Goal: Feedback & Contribution: Leave review/rating

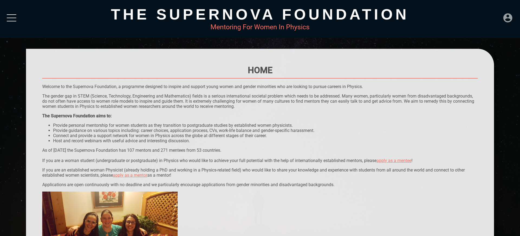
click at [507, 17] on icon at bounding box center [507, 17] width 9 height 9
click at [489, 16] on div "LOGIN" at bounding box center [490, 16] width 18 height 11
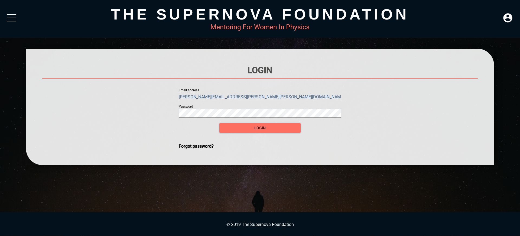
click at [282, 96] on input "[PERSON_NAME][EMAIL_ADDRESS][PERSON_NAME][PERSON_NAME][DOMAIN_NAME]" at bounding box center [260, 97] width 163 height 9
click at [271, 124] on button "login" at bounding box center [259, 128] width 81 height 10
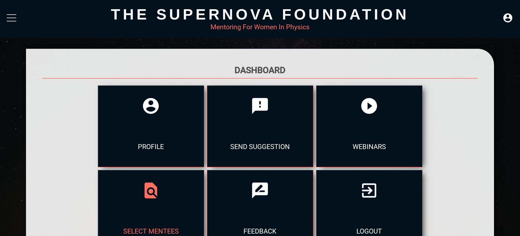
click at [204, 211] on div "select mentees" at bounding box center [151, 231] width 106 height 41
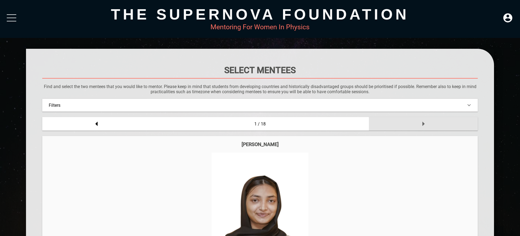
click at [422, 124] on icon at bounding box center [423, 123] width 11 height 11
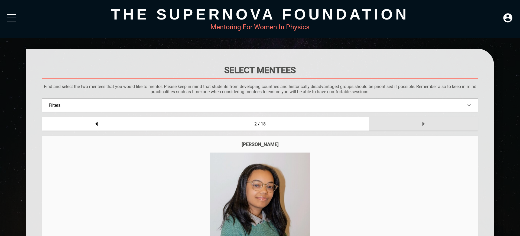
click at [422, 124] on icon at bounding box center [423, 123] width 11 height 11
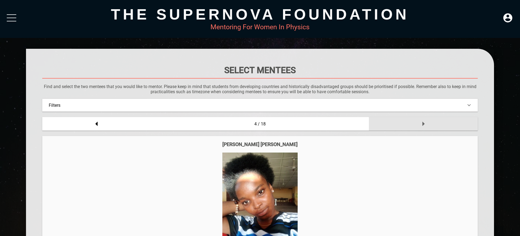
click at [422, 124] on icon at bounding box center [423, 123] width 11 height 11
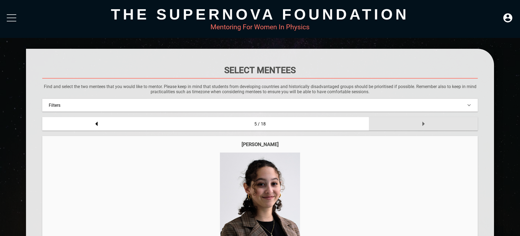
click at [421, 125] on icon at bounding box center [423, 123] width 11 height 11
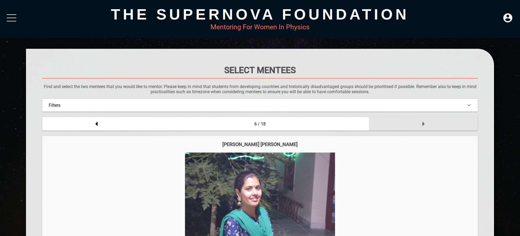
click at [421, 125] on icon at bounding box center [423, 123] width 11 height 11
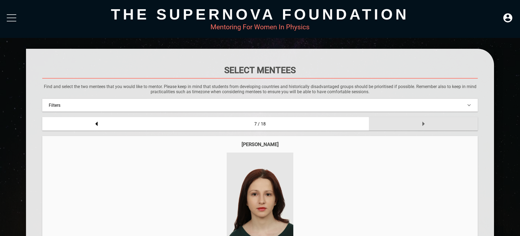
click at [421, 127] on icon at bounding box center [423, 123] width 11 height 11
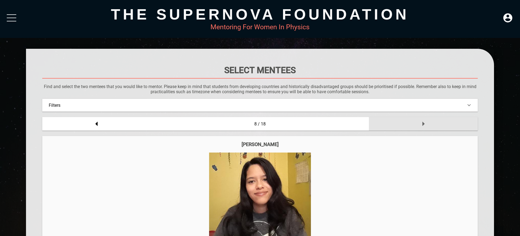
click at [421, 127] on icon at bounding box center [423, 123] width 11 height 11
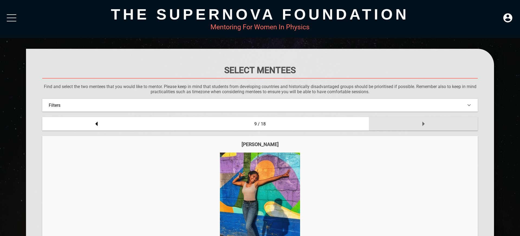
click at [421, 127] on icon at bounding box center [423, 123] width 11 height 11
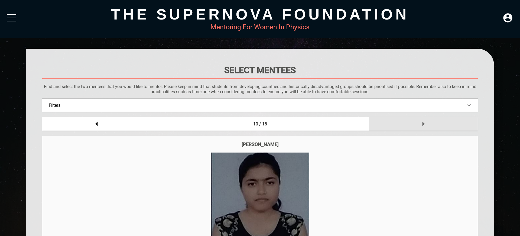
click at [421, 127] on icon at bounding box center [423, 123] width 11 height 11
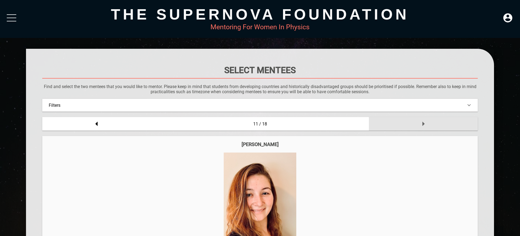
click at [421, 127] on icon at bounding box center [423, 123] width 11 height 11
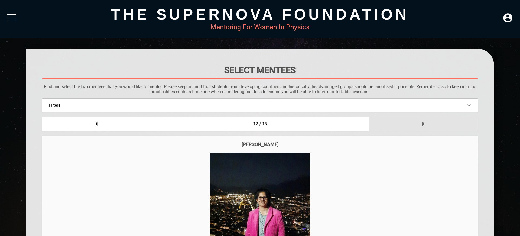
click at [421, 127] on icon at bounding box center [423, 123] width 11 height 11
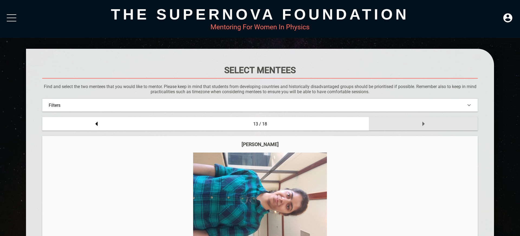
click at [421, 127] on icon at bounding box center [423, 123] width 11 height 11
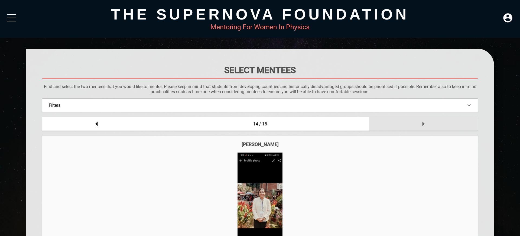
click at [421, 127] on icon at bounding box center [423, 123] width 11 height 11
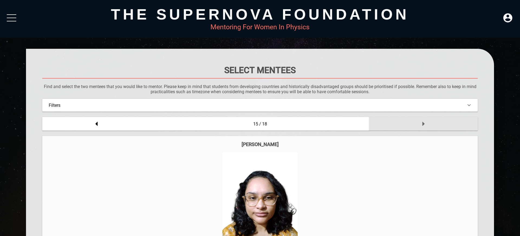
click at [421, 127] on icon at bounding box center [423, 123] width 11 height 11
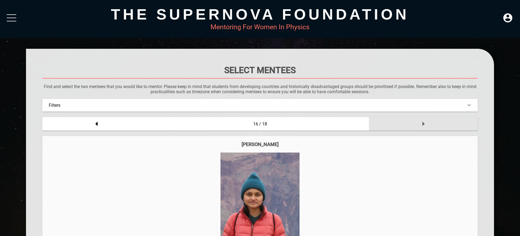
click at [421, 128] on icon at bounding box center [423, 123] width 11 height 11
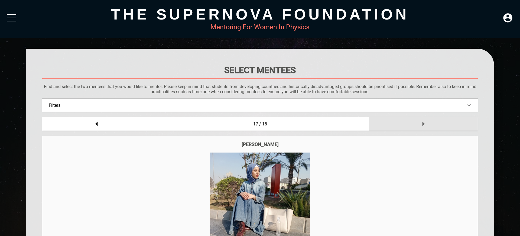
click at [421, 128] on icon at bounding box center [423, 123] width 11 height 11
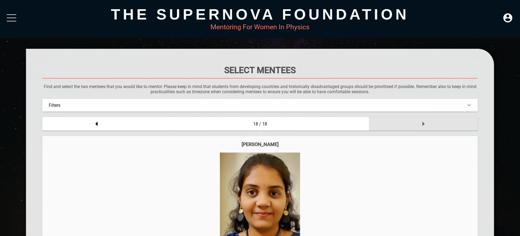
click at [421, 128] on icon at bounding box center [423, 123] width 11 height 11
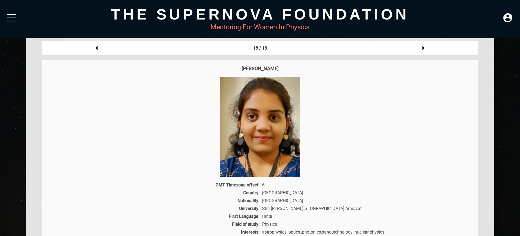
scroll to position [62, 0]
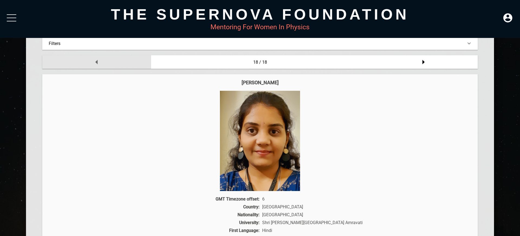
click at [107, 64] on div at bounding box center [96, 62] width 109 height 14
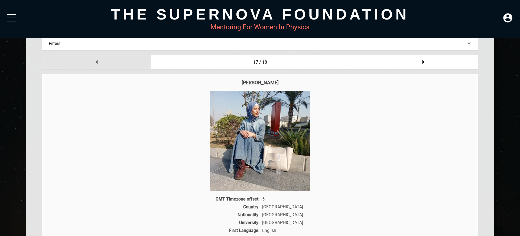
click at [107, 64] on div at bounding box center [96, 62] width 109 height 14
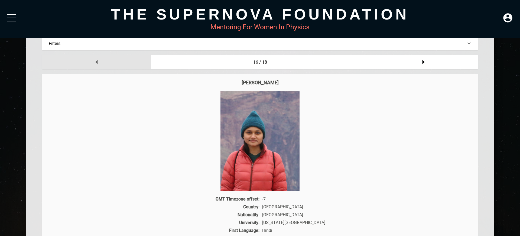
click at [107, 64] on div at bounding box center [96, 62] width 109 height 14
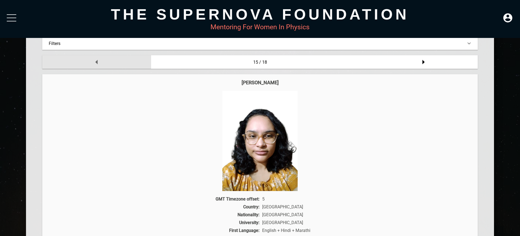
click at [107, 64] on div at bounding box center [96, 62] width 109 height 14
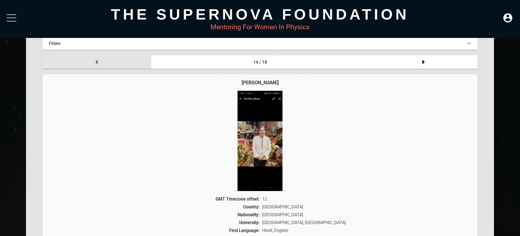
click at [107, 64] on div at bounding box center [96, 62] width 109 height 14
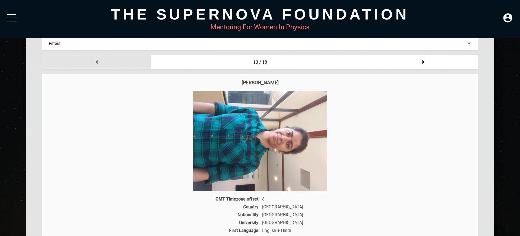
click at [107, 64] on div at bounding box center [96, 62] width 109 height 14
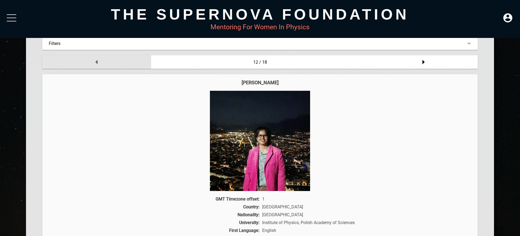
click at [107, 64] on div at bounding box center [96, 62] width 109 height 14
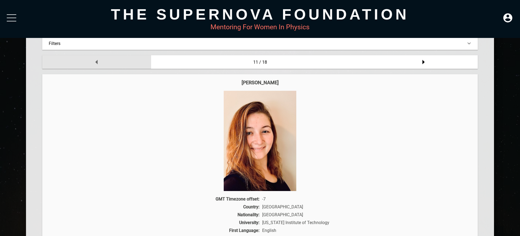
click at [107, 64] on div at bounding box center [96, 62] width 109 height 14
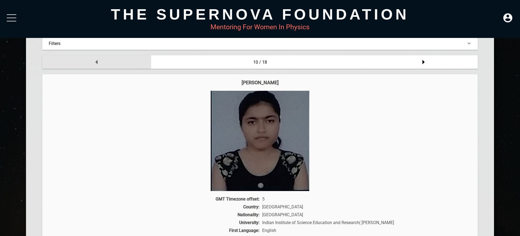
click at [107, 64] on div at bounding box center [96, 62] width 109 height 14
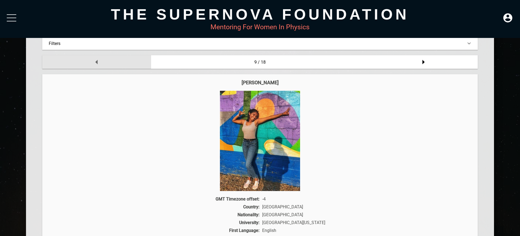
click at [107, 64] on div at bounding box center [96, 62] width 109 height 14
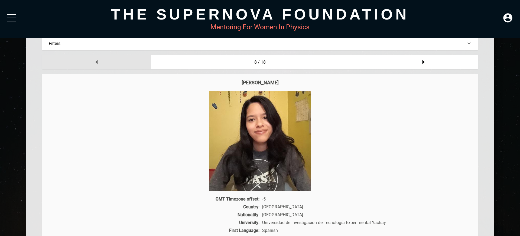
click at [107, 64] on div at bounding box center [96, 62] width 109 height 14
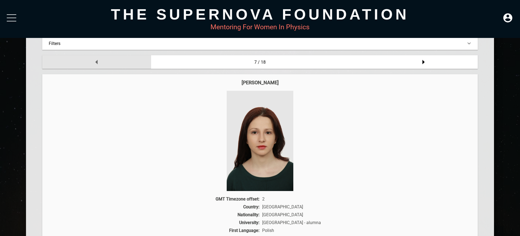
click at [107, 64] on div at bounding box center [96, 62] width 109 height 14
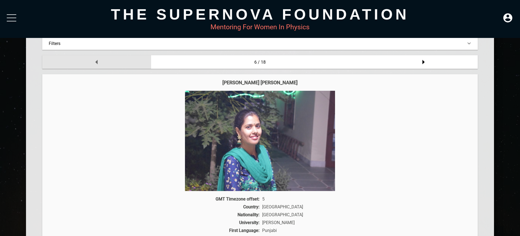
click at [107, 64] on div at bounding box center [96, 62] width 109 height 14
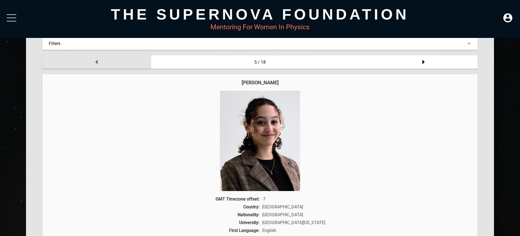
click at [107, 64] on div at bounding box center [96, 62] width 109 height 14
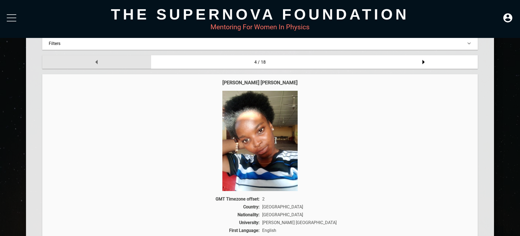
click at [107, 64] on div at bounding box center [96, 62] width 109 height 14
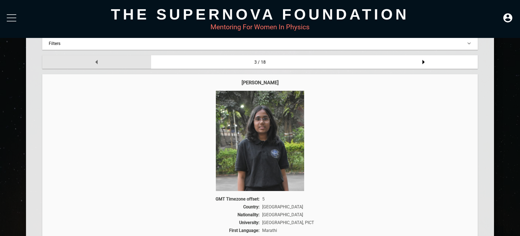
click at [107, 64] on div at bounding box center [96, 62] width 109 height 14
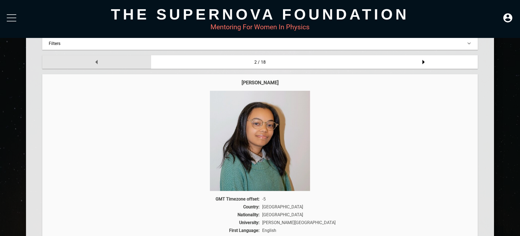
click at [107, 64] on div at bounding box center [96, 62] width 109 height 14
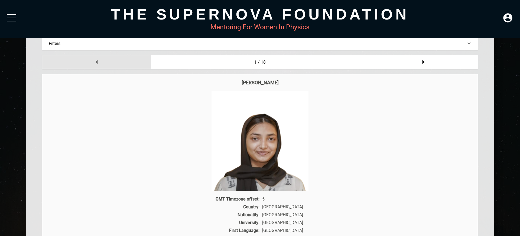
click at [107, 64] on div at bounding box center [96, 62] width 109 height 14
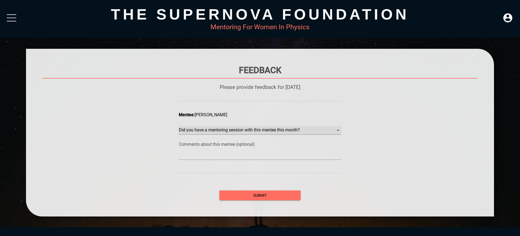
click at [244, 128] on month\? "​" at bounding box center [260, 130] width 163 height 9
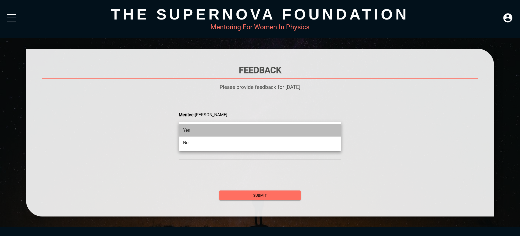
click at [229, 132] on li "Yes" at bounding box center [260, 130] width 163 height 12
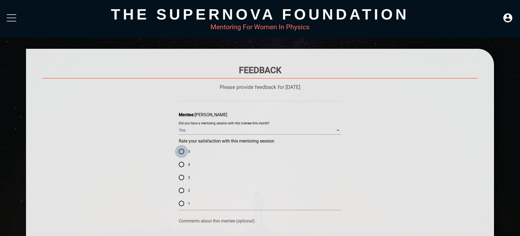
click at [182, 152] on input "5" at bounding box center [181, 151] width 13 height 13
radio input "true"
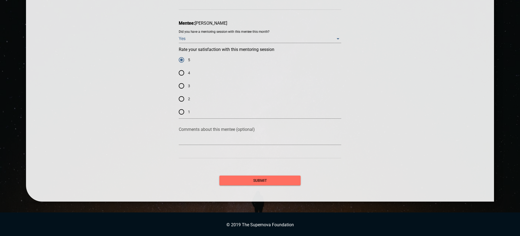
click at [251, 175] on div "submit" at bounding box center [259, 177] width 81 height 16
click at [249, 183] on span "submit" at bounding box center [260, 180] width 73 height 7
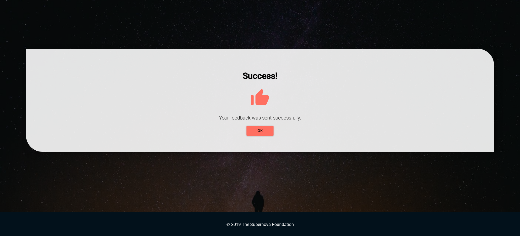
scroll to position [0, 0]
